Goal: Task Accomplishment & Management: Use online tool/utility

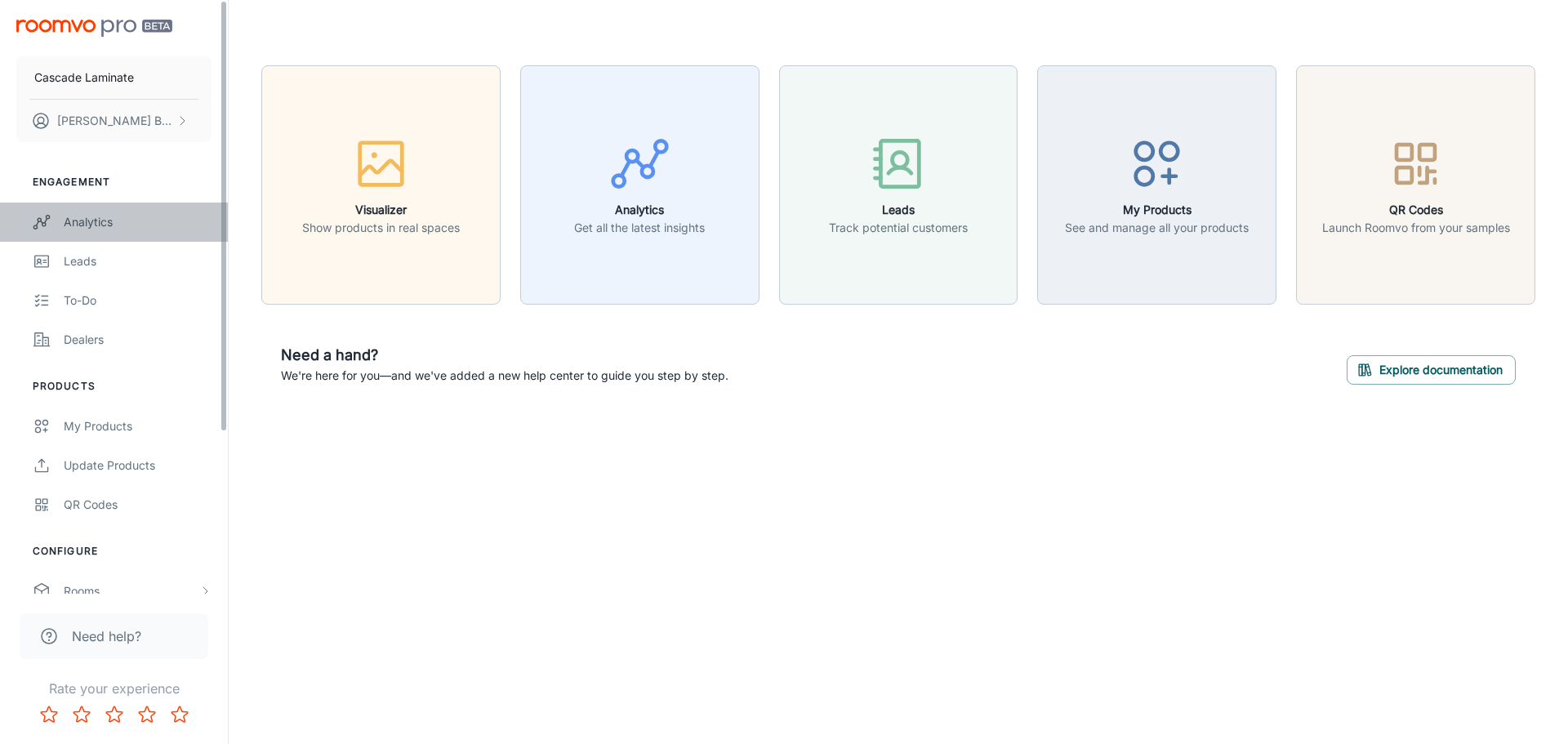
click at [147, 212] on link "Analytics" at bounding box center [114, 222] width 228 height 39
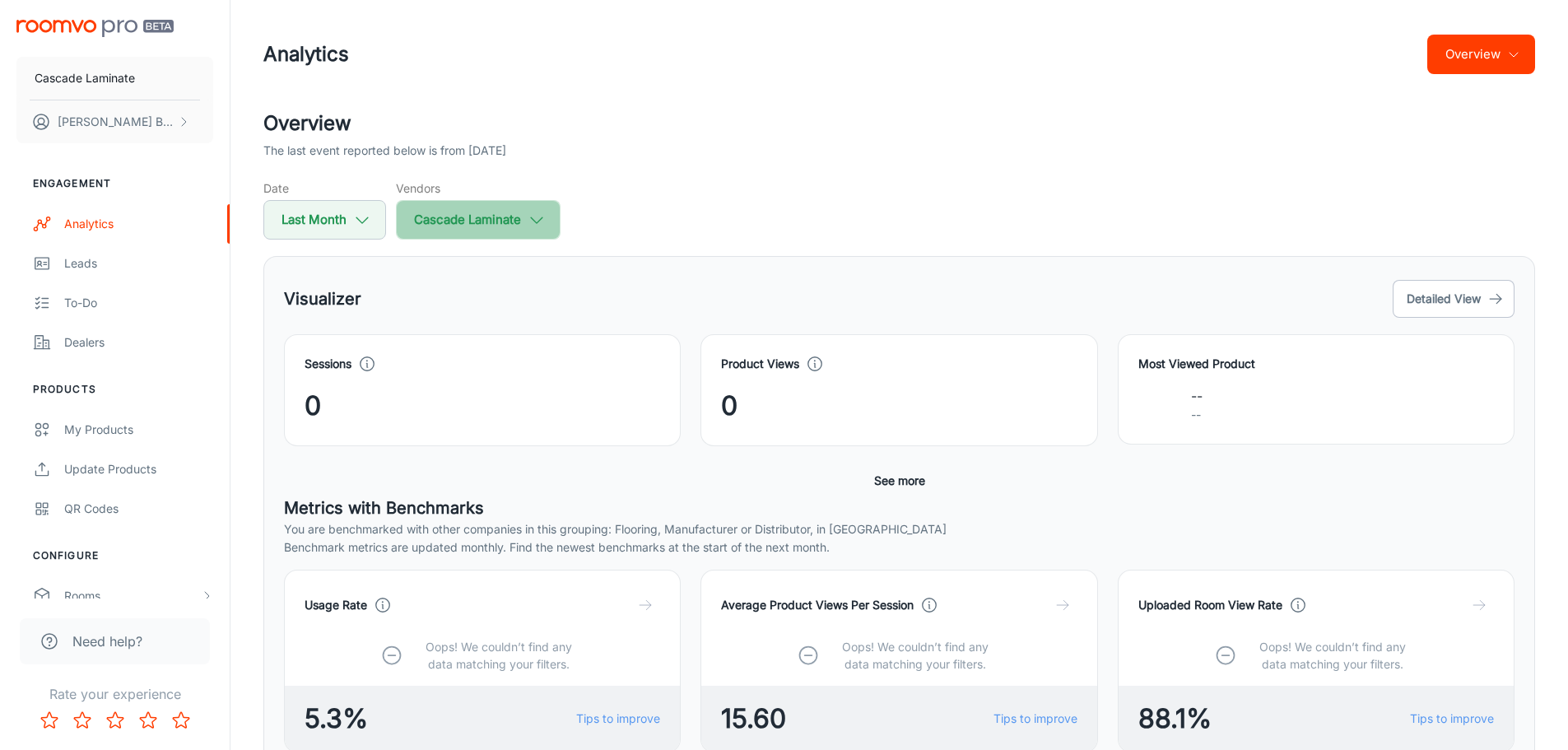
click at [472, 230] on button "Cascade Laminate" at bounding box center [478, 219] width 165 height 39
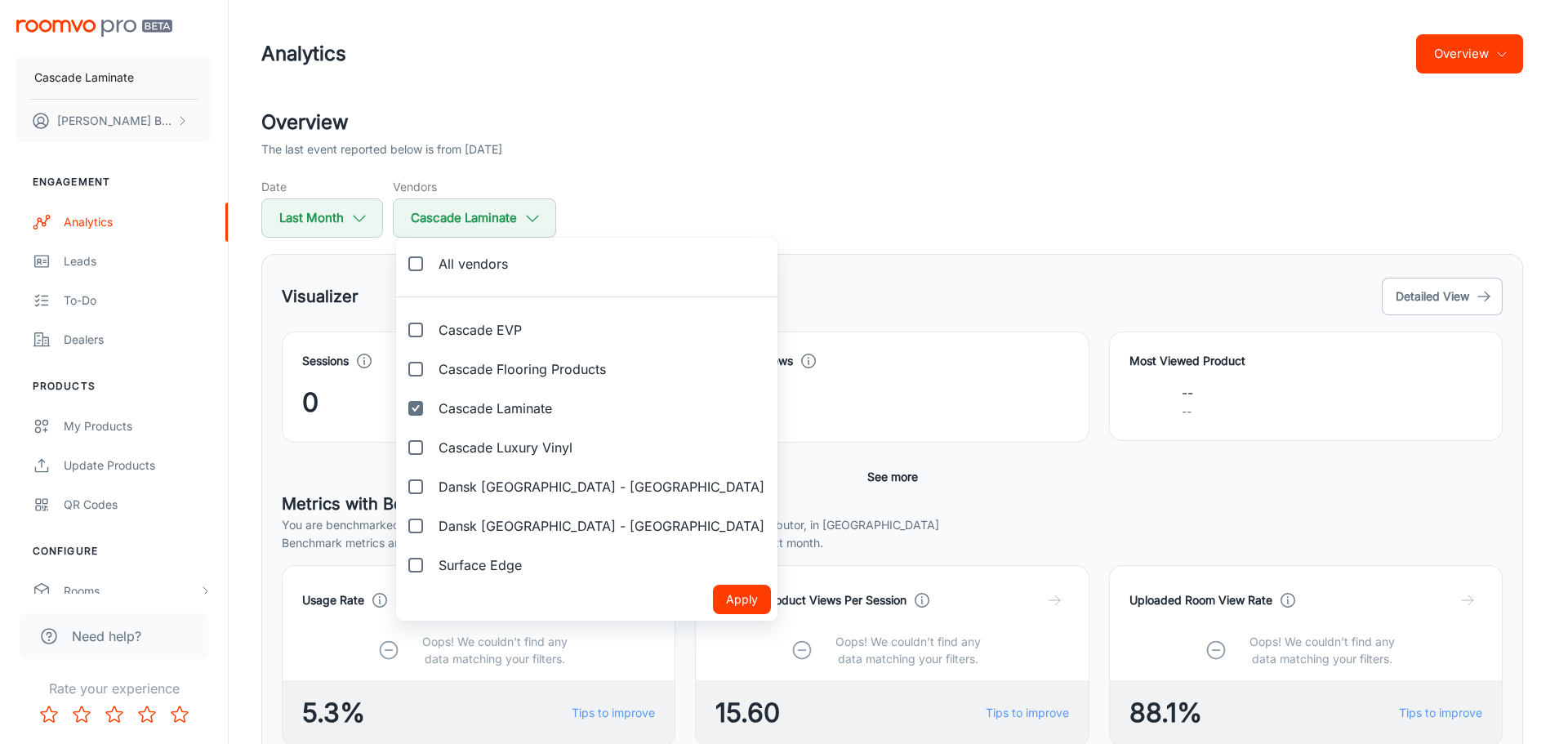
click at [486, 274] on label "All vendors" at bounding box center [458, 263] width 125 height 39
click at [432, 274] on input "All vendors" at bounding box center [416, 264] width 33 height 33
checkbox input "true"
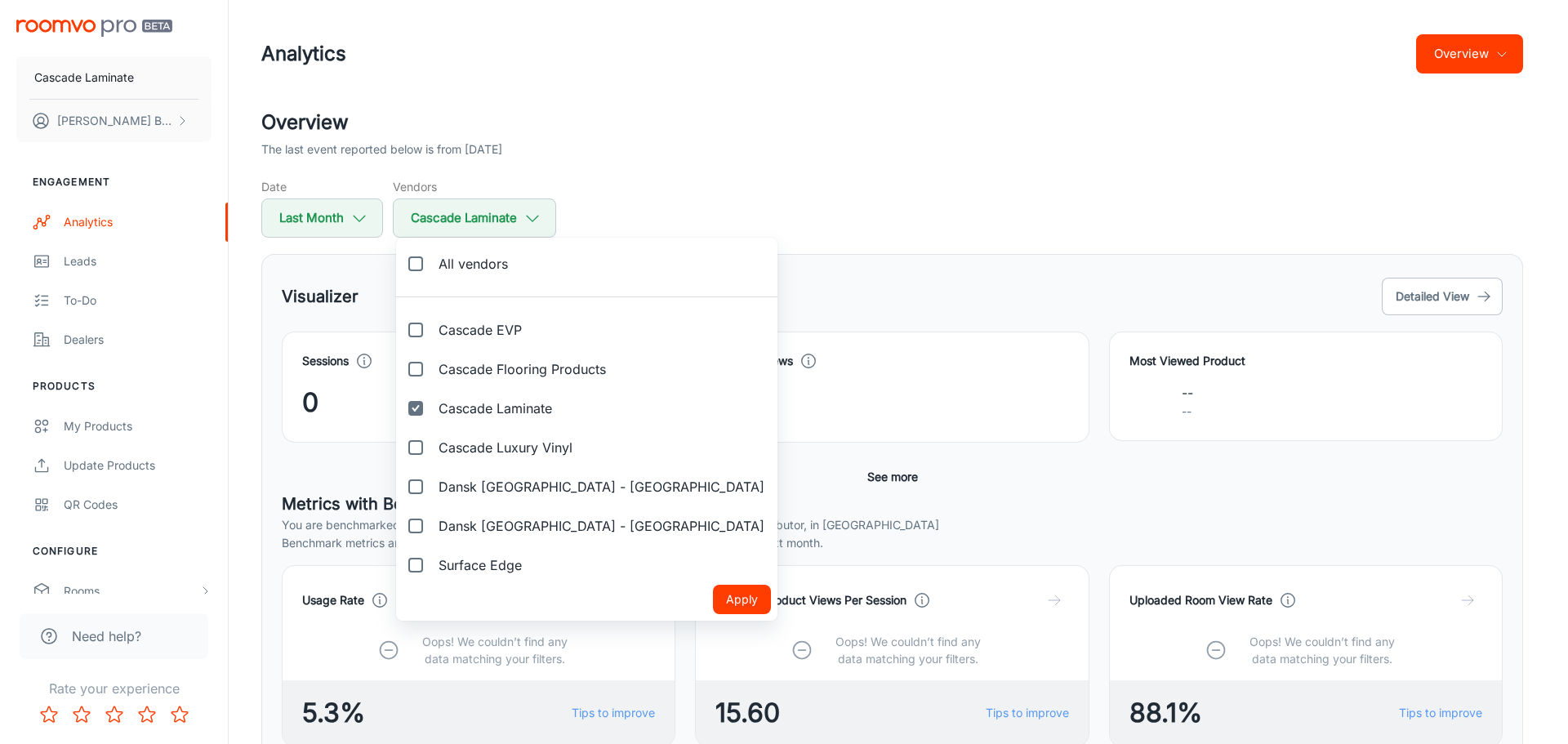
checkbox input "true"
click at [713, 609] on button "Apply" at bounding box center [742, 599] width 58 height 30
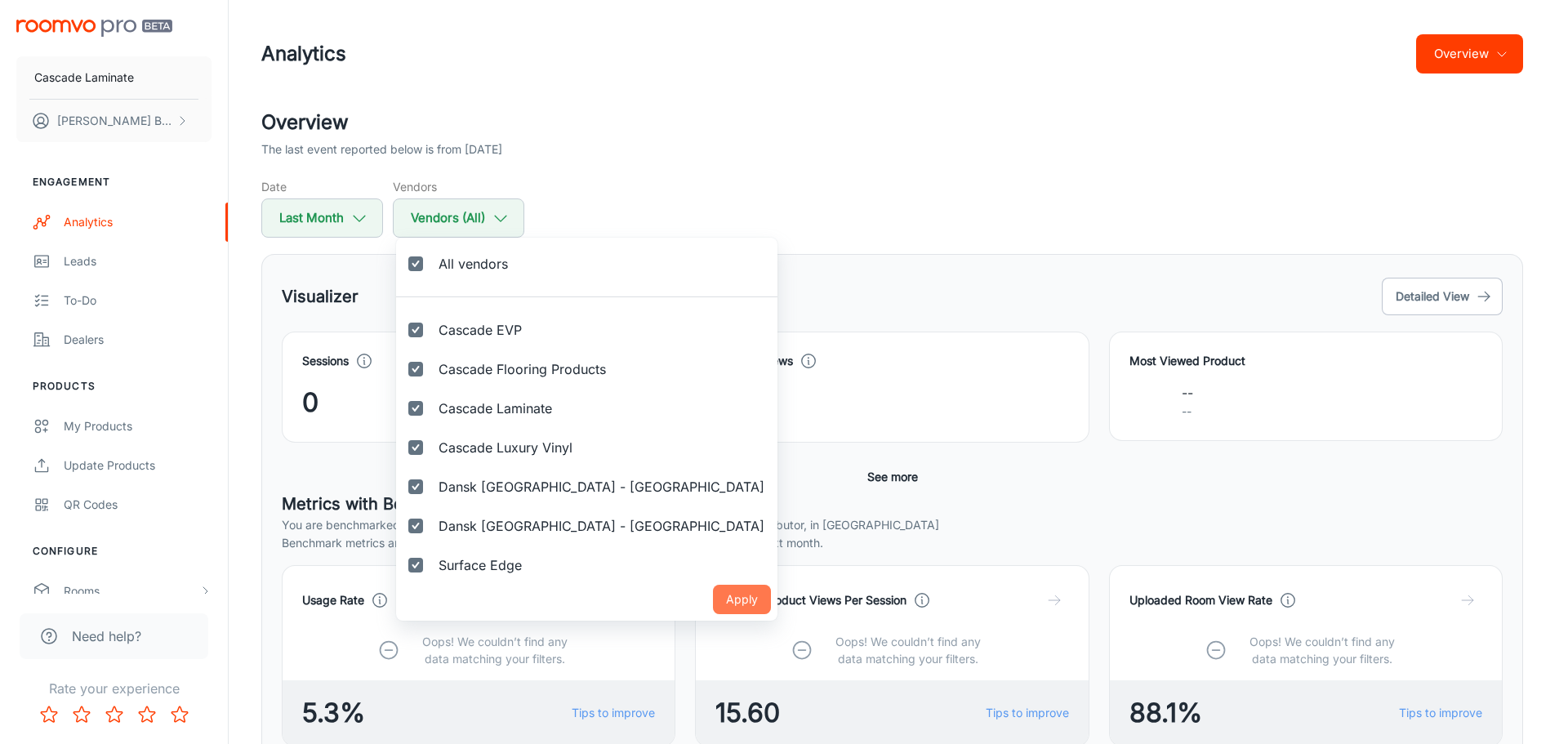
checkbox input "true"
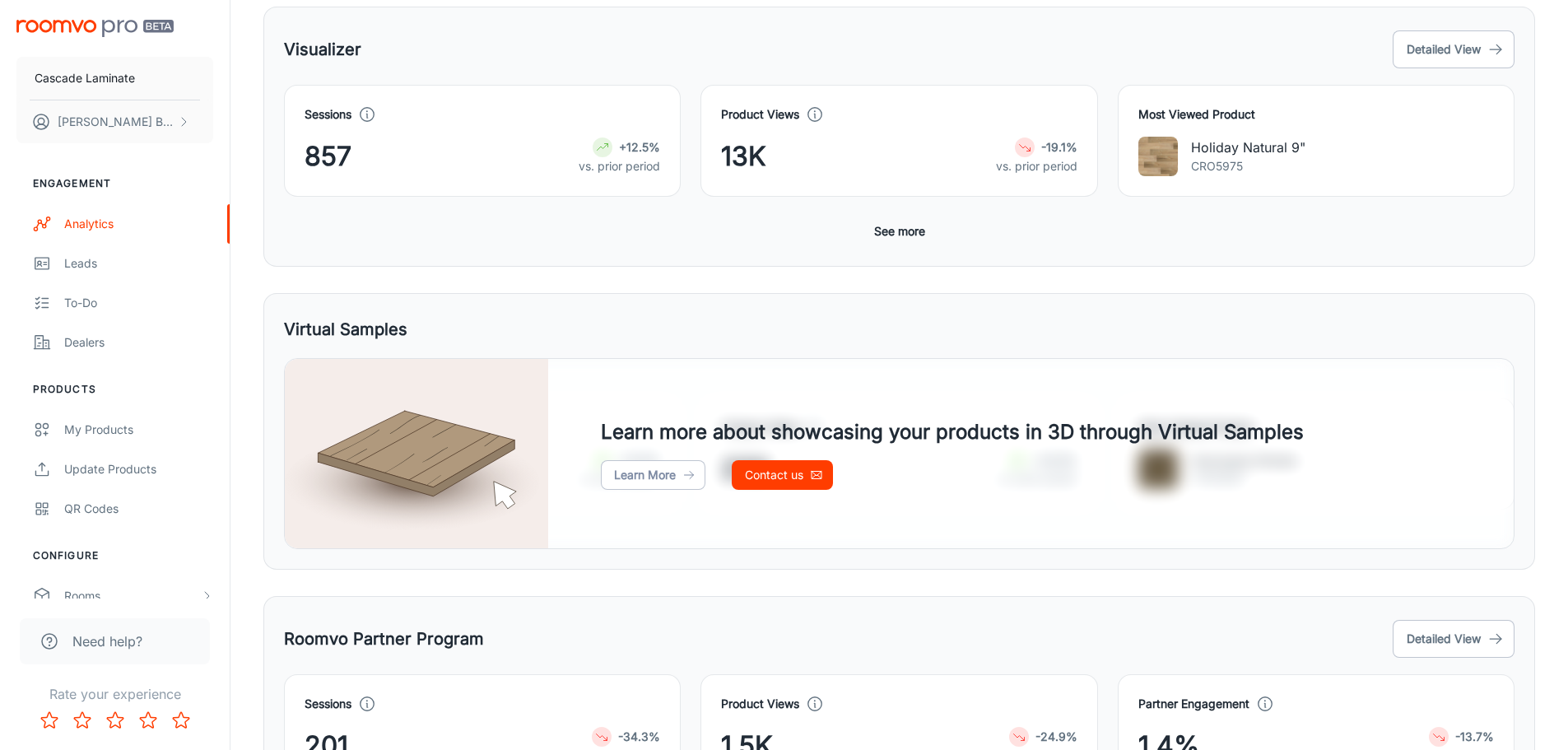
scroll to position [329, 0]
